Goal: Information Seeking & Learning: Learn about a topic

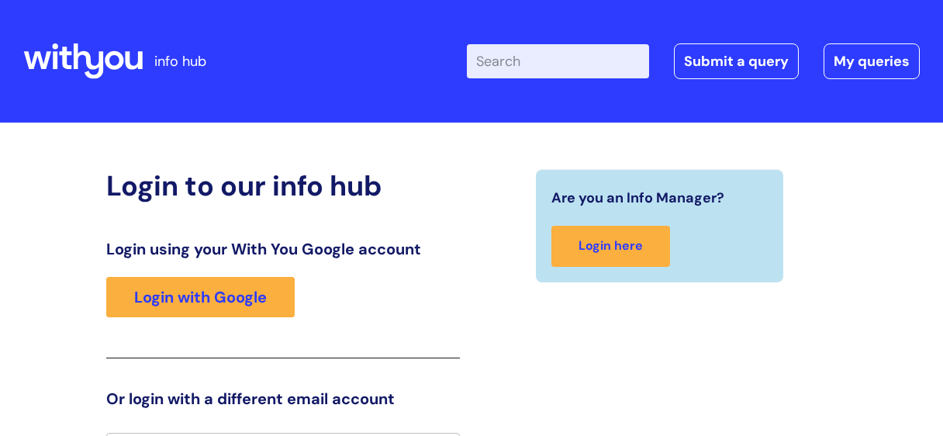
scroll to position [31, 0]
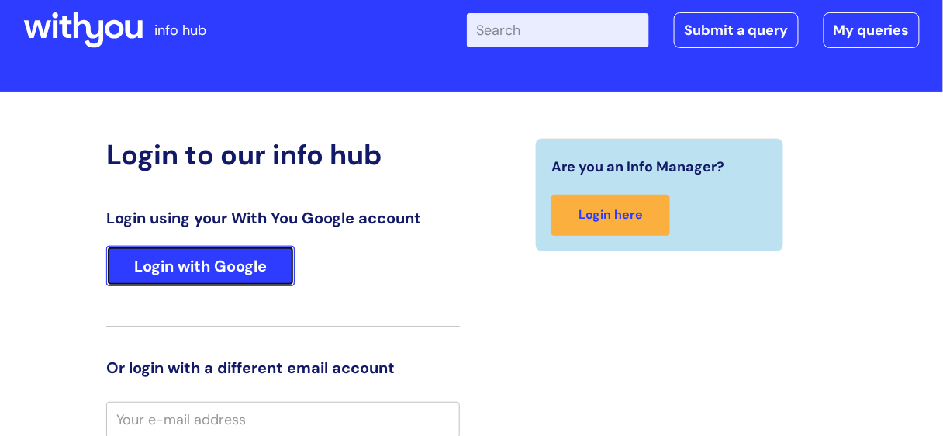
click at [205, 278] on link "Login with Google" at bounding box center [200, 266] width 189 height 40
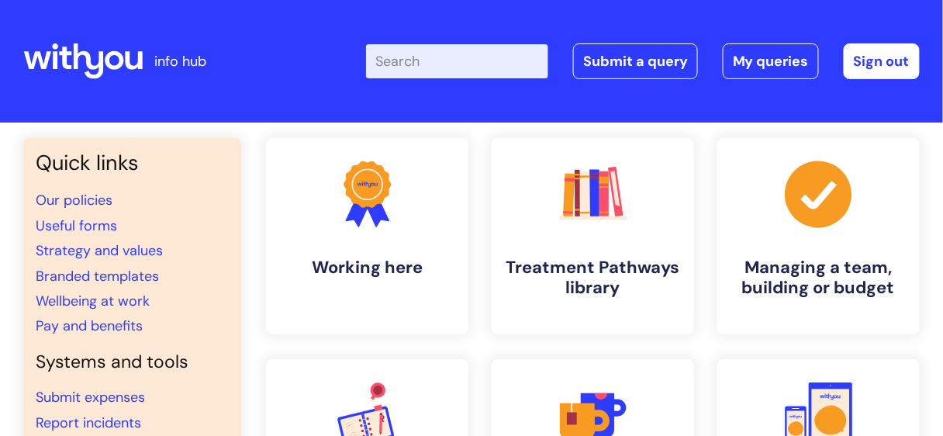
click at [398, 65] on input "Enter your search term here..." at bounding box center [457, 61] width 182 height 34
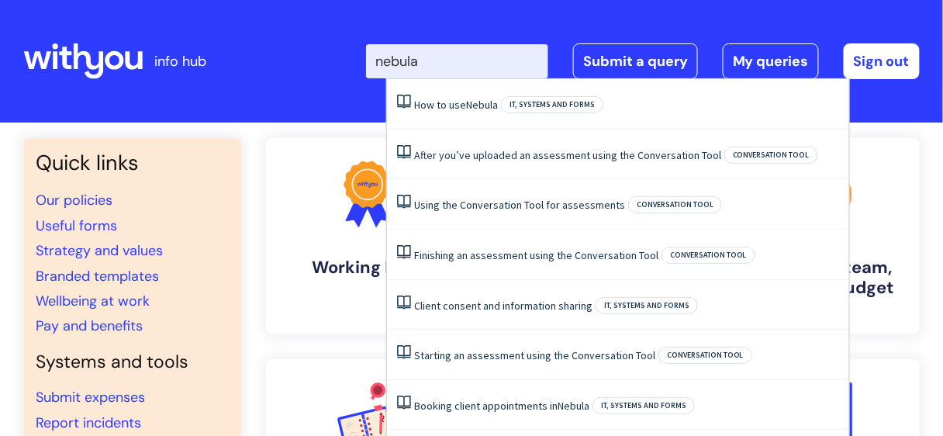
type input "nebula"
click button "Search" at bounding box center [0, 0] width 0 height 0
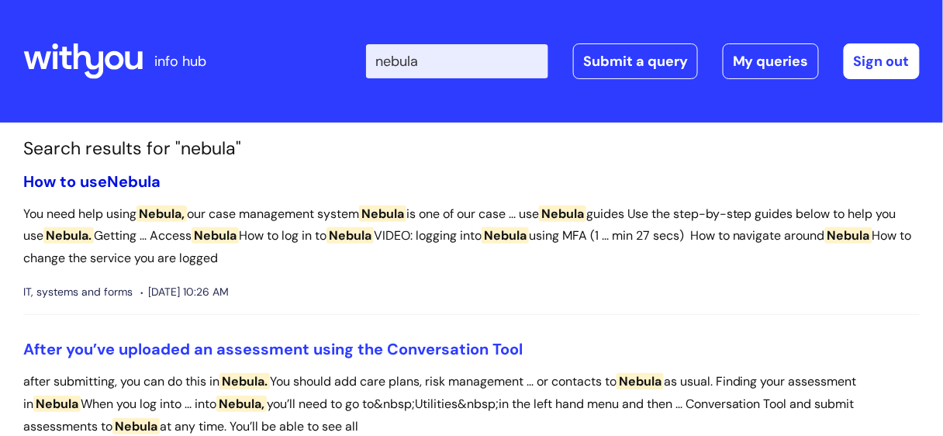
click at [107, 175] on link "How to use Nebula" at bounding box center [91, 181] width 137 height 20
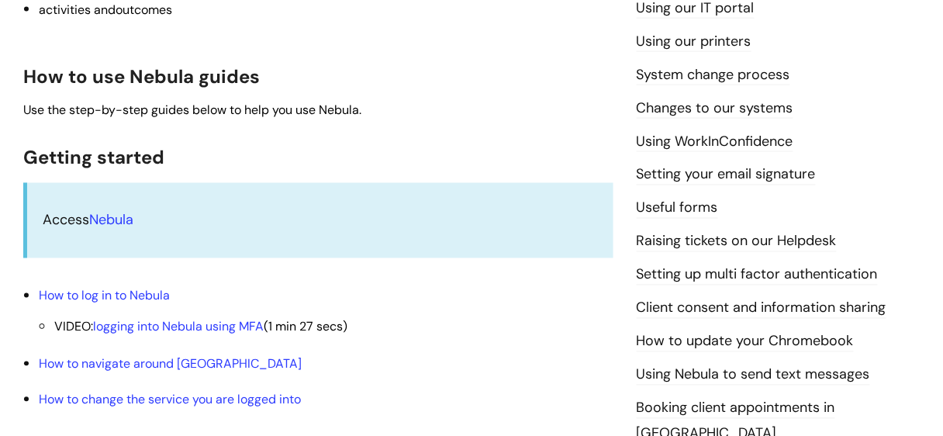
scroll to position [561, 0]
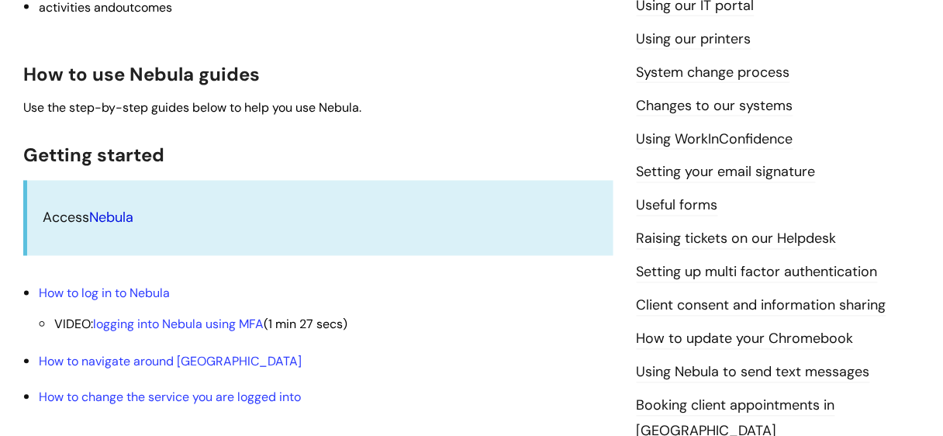
click at [125, 220] on link "Nebula" at bounding box center [111, 218] width 44 height 19
click at [100, 293] on link "How to log in to Nebula" at bounding box center [104, 293] width 131 height 16
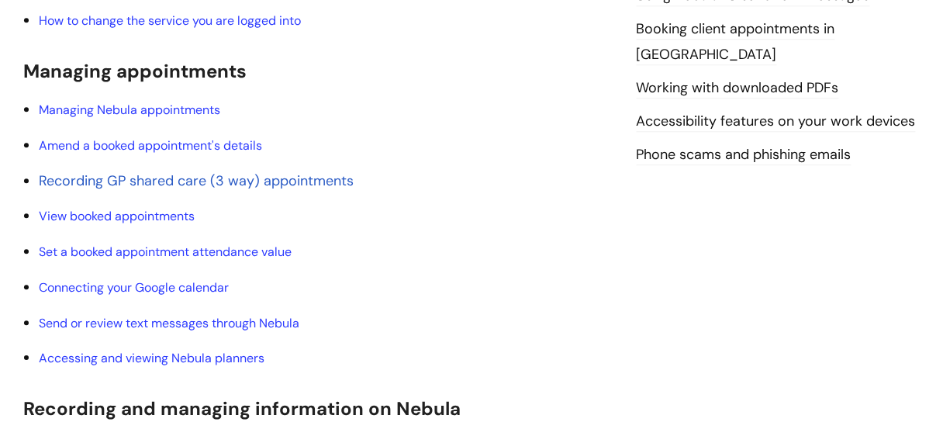
scroll to position [947, 0]
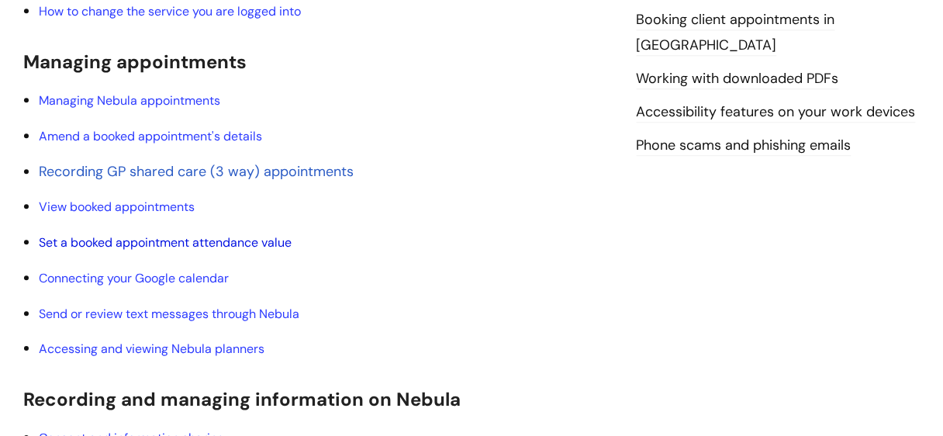
click at [173, 247] on link "Set a booked appointment attendance value" at bounding box center [165, 242] width 253 height 16
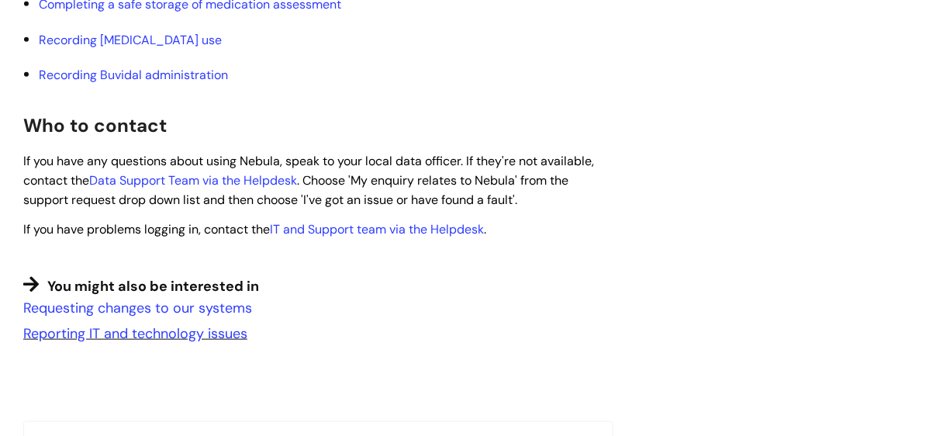
scroll to position [1669, 0]
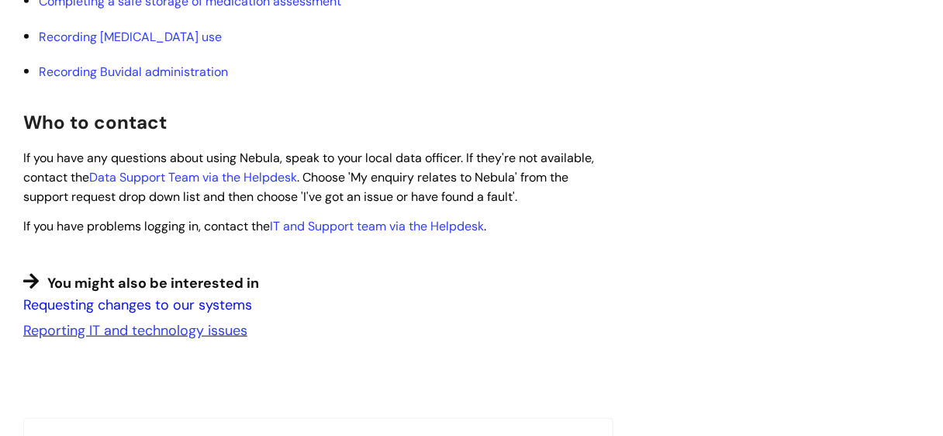
click at [206, 302] on link "Requesting changes to our systems" at bounding box center [137, 305] width 229 height 19
